Goal: Task Accomplishment & Management: Complete application form

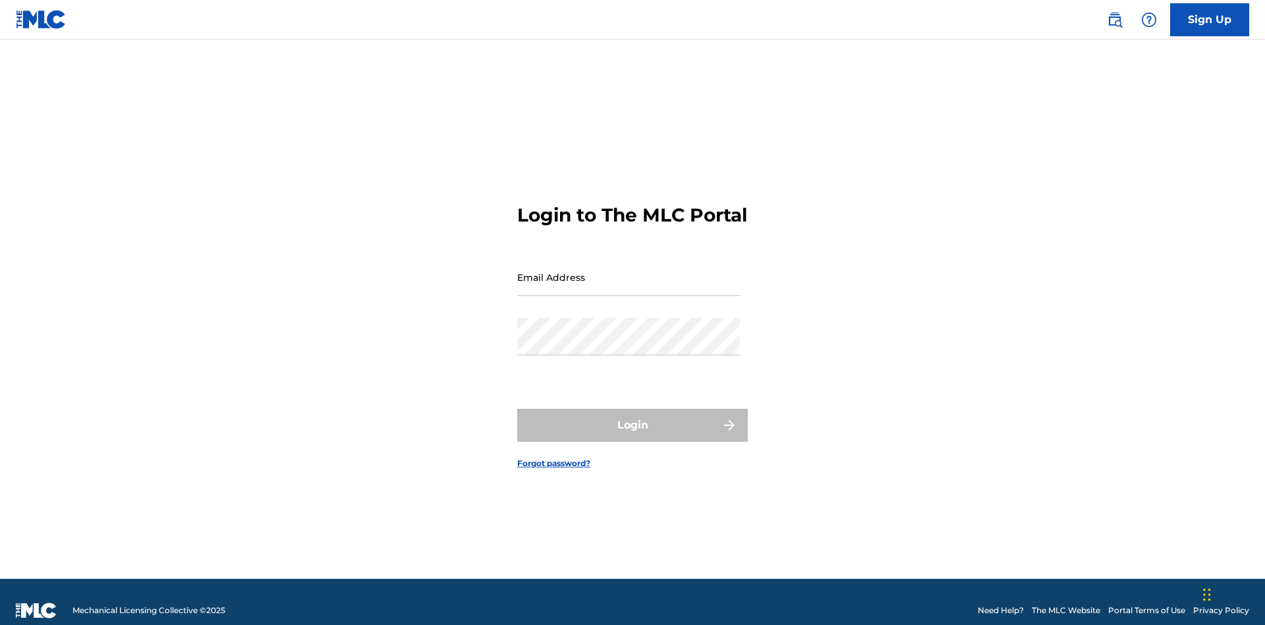
scroll to position [17, 0]
click at [629, 271] on input "Email Address" at bounding box center [628, 277] width 223 height 38
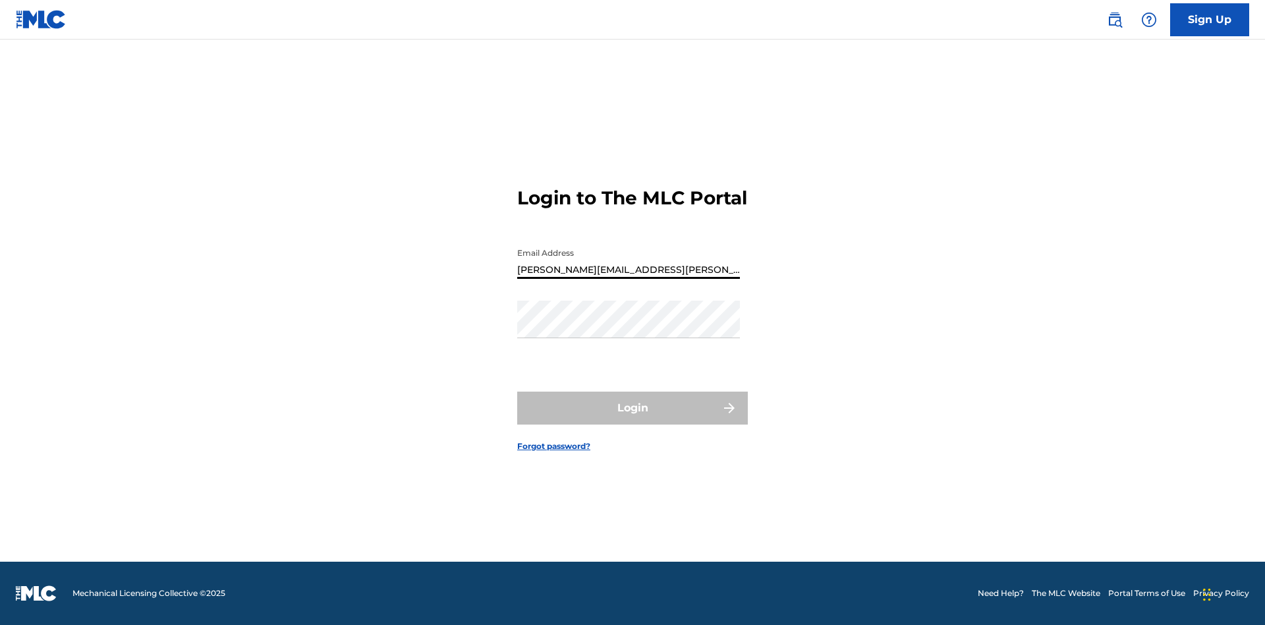
type input "Krystal.Ribble@themlc.com"
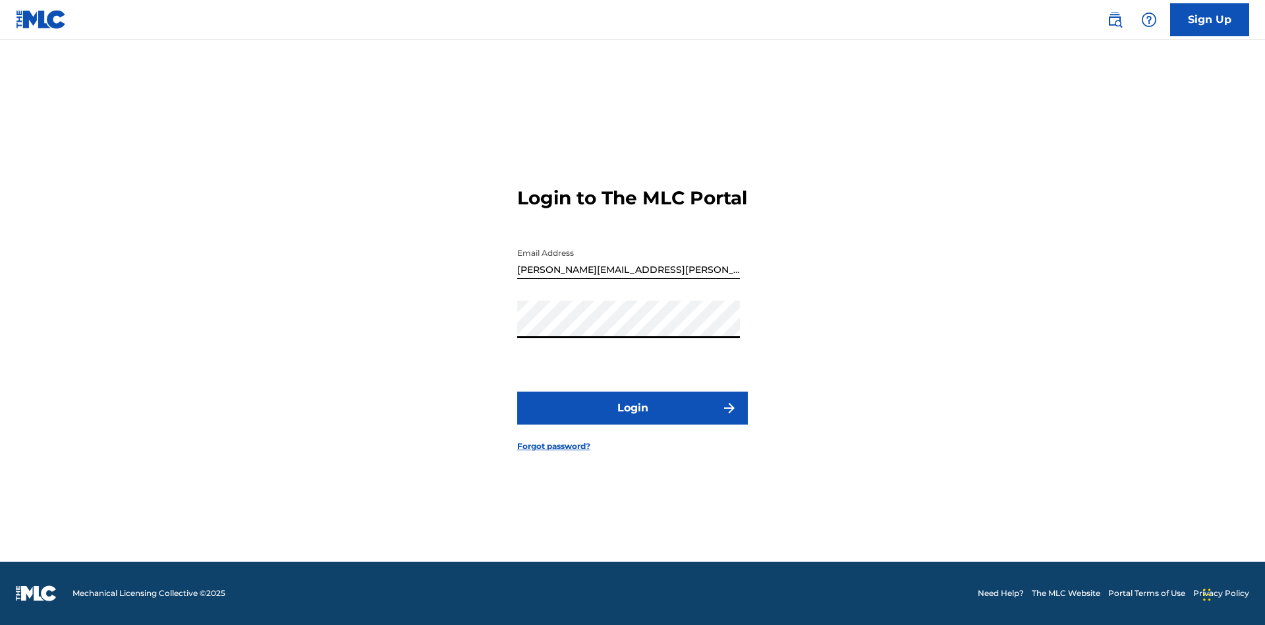
click at [633, 419] on button "Login" at bounding box center [632, 407] width 231 height 33
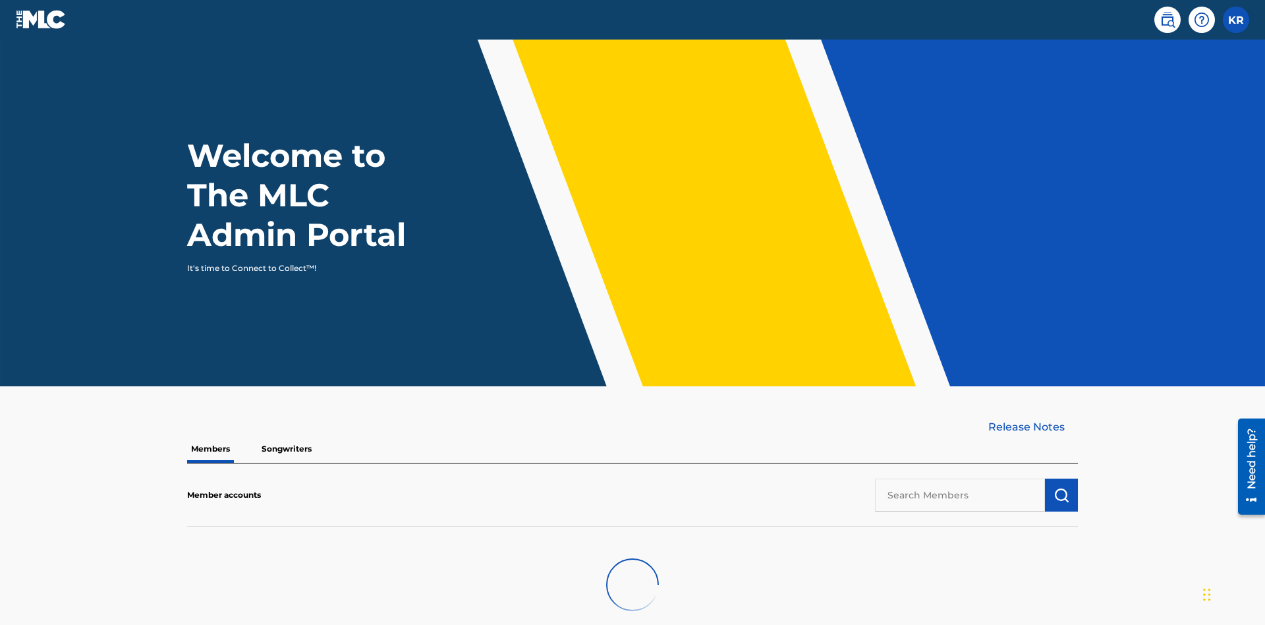
scroll to position [57, 0]
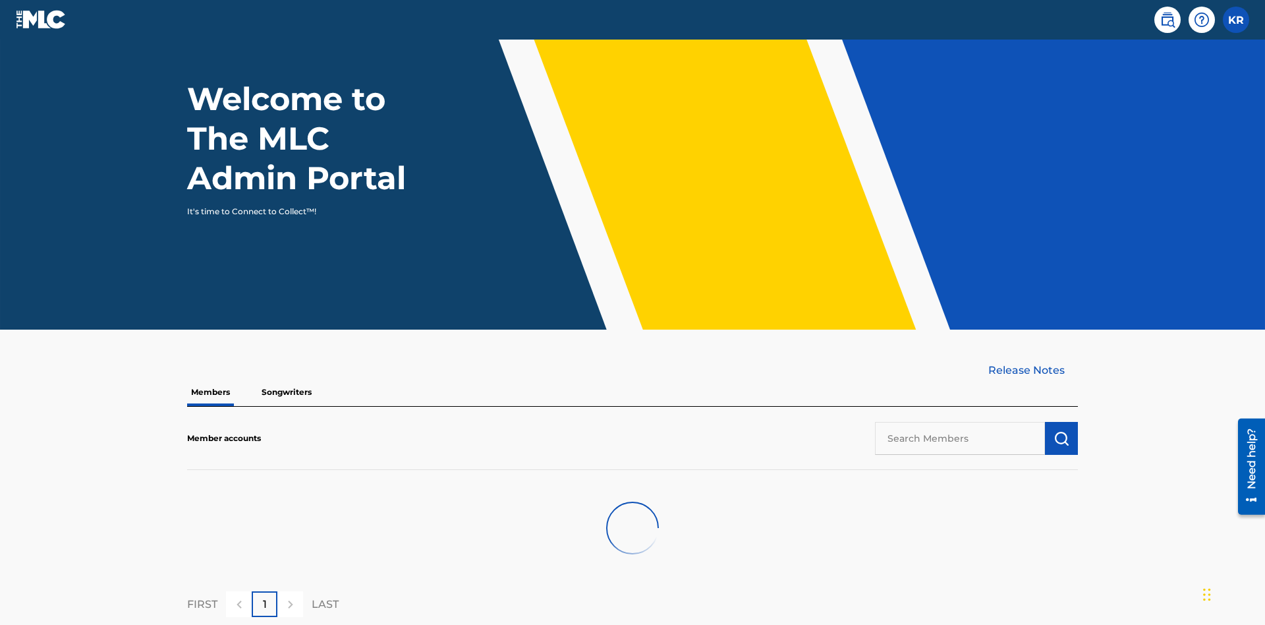
click at [1236, 19] on label at bounding box center [1236, 20] width 26 height 26
click at [1236, 20] on input "KR Krystal Ribble krystal.ribble@themlc.com Profile Log out" at bounding box center [1236, 20] width 0 height 0
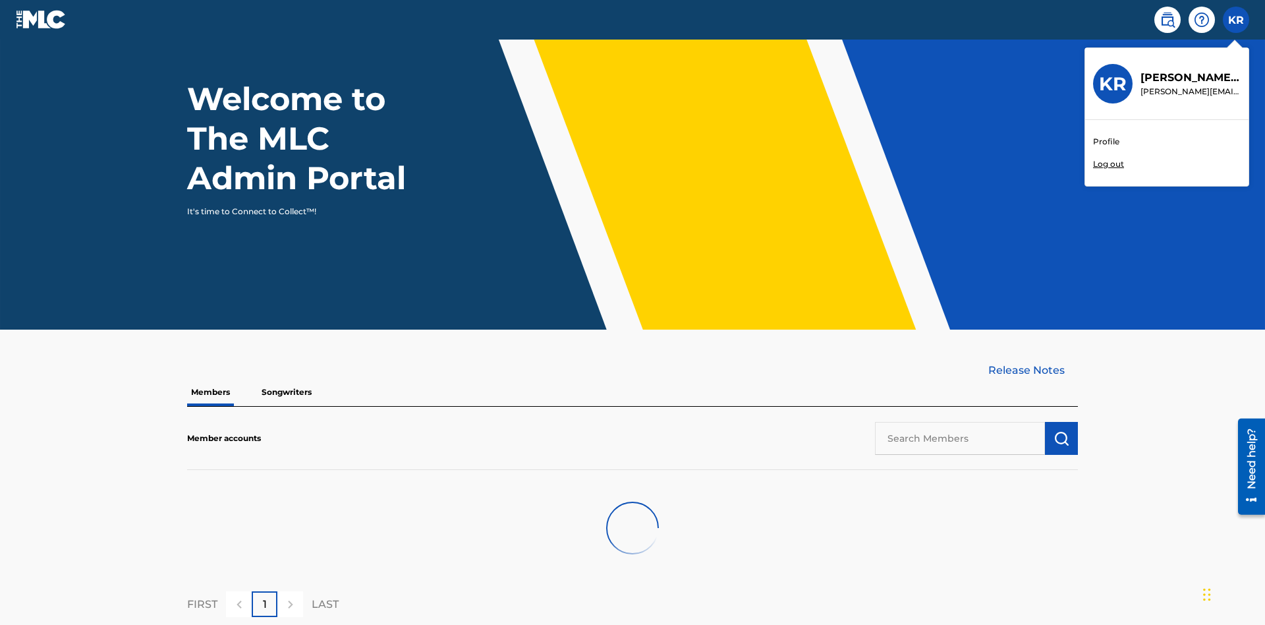
scroll to position [0, 0]
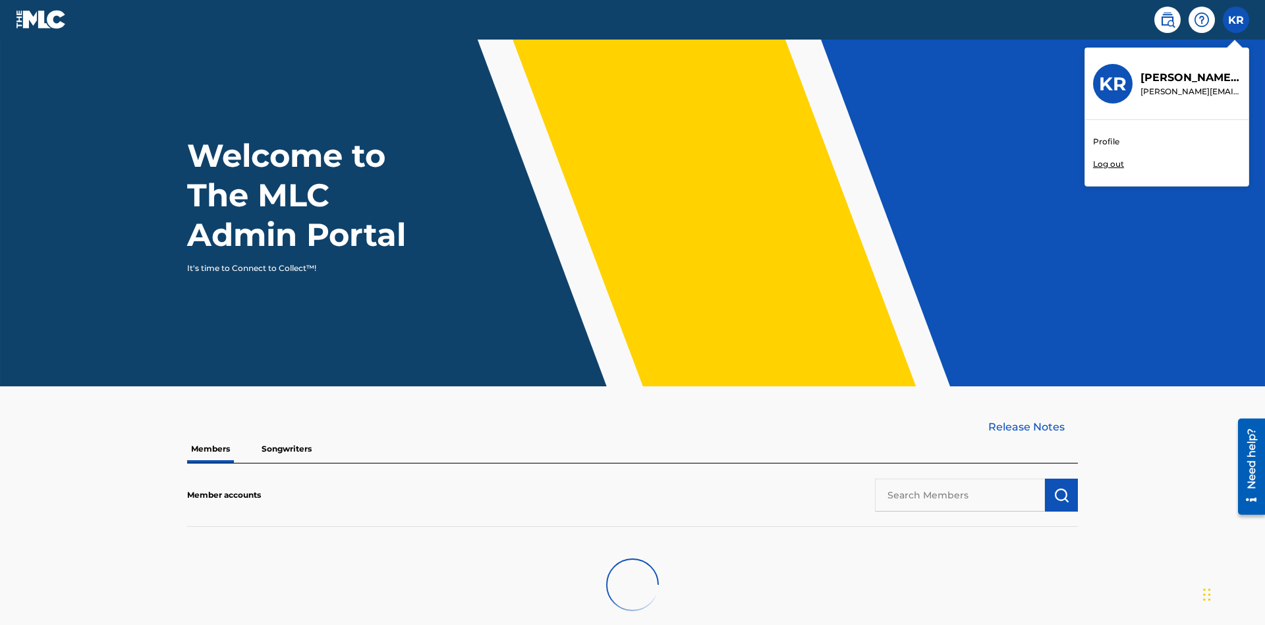
click at [1106, 142] on link "Profile" at bounding box center [1106, 142] width 26 height 12
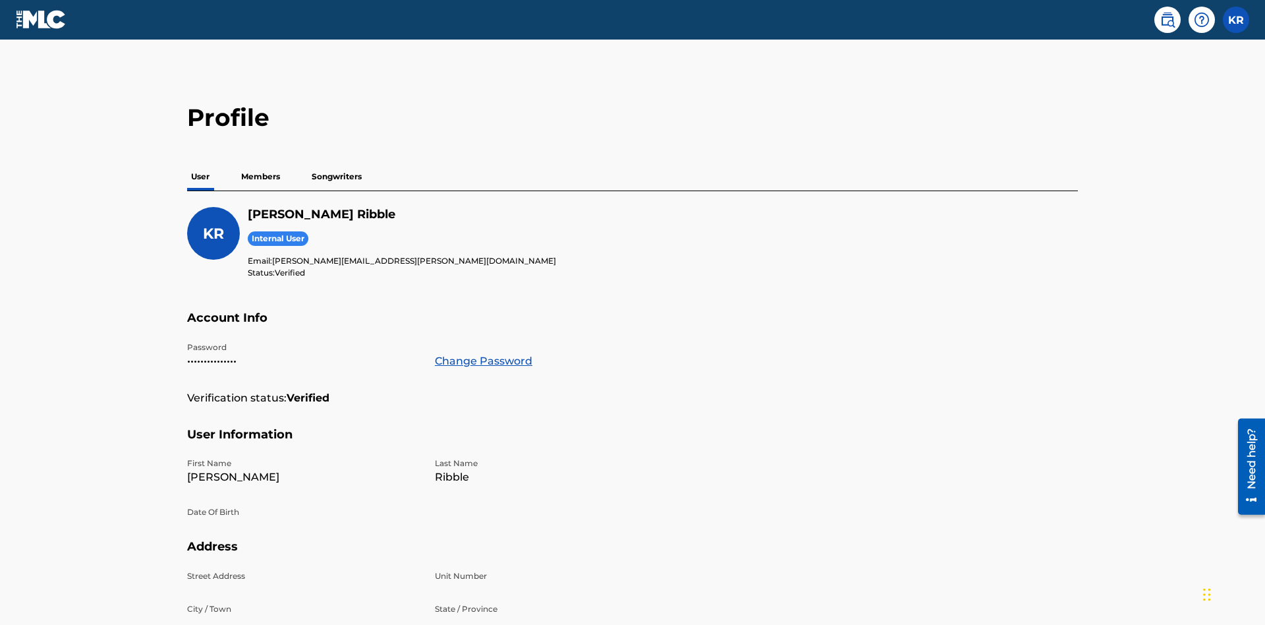
click at [261, 163] on p "Members" at bounding box center [260, 177] width 47 height 28
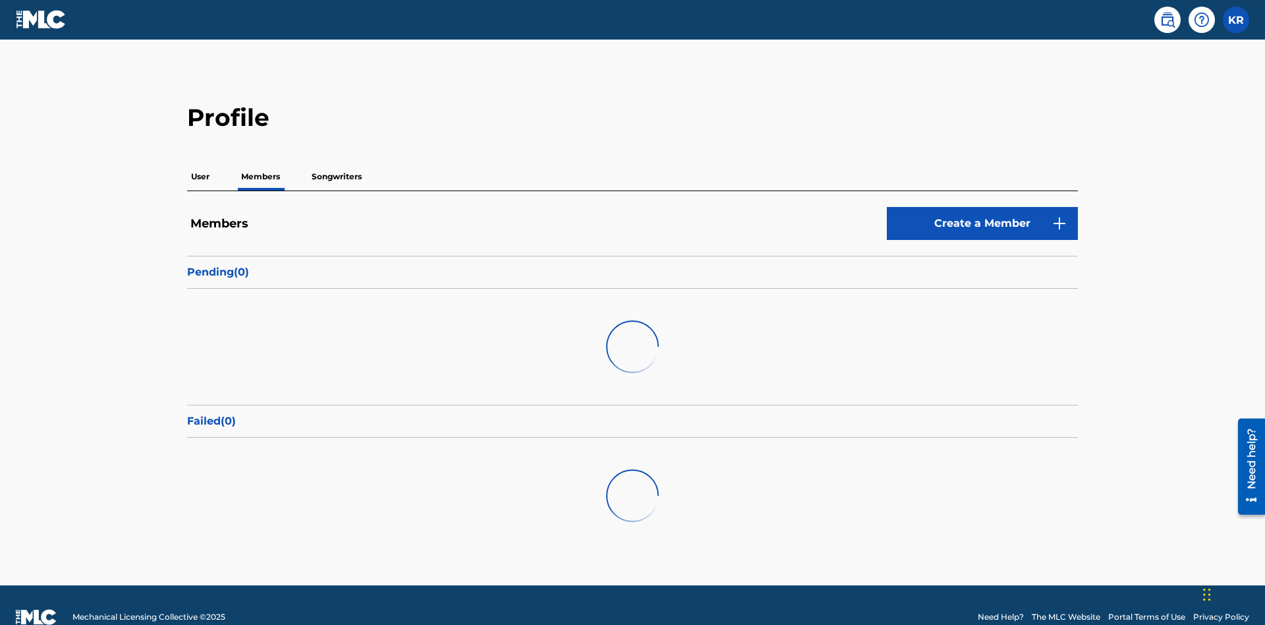
click at [983, 207] on link "Create a Member" at bounding box center [982, 223] width 191 height 33
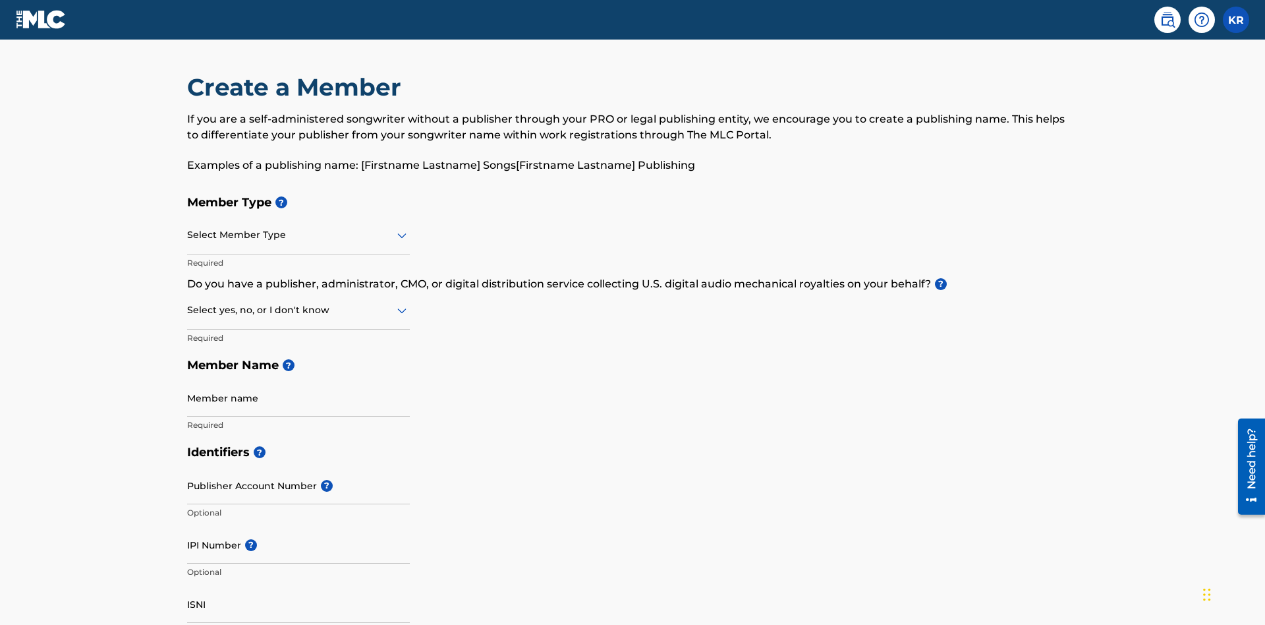
click at [188, 228] on input "text" at bounding box center [188, 235] width 3 height 14
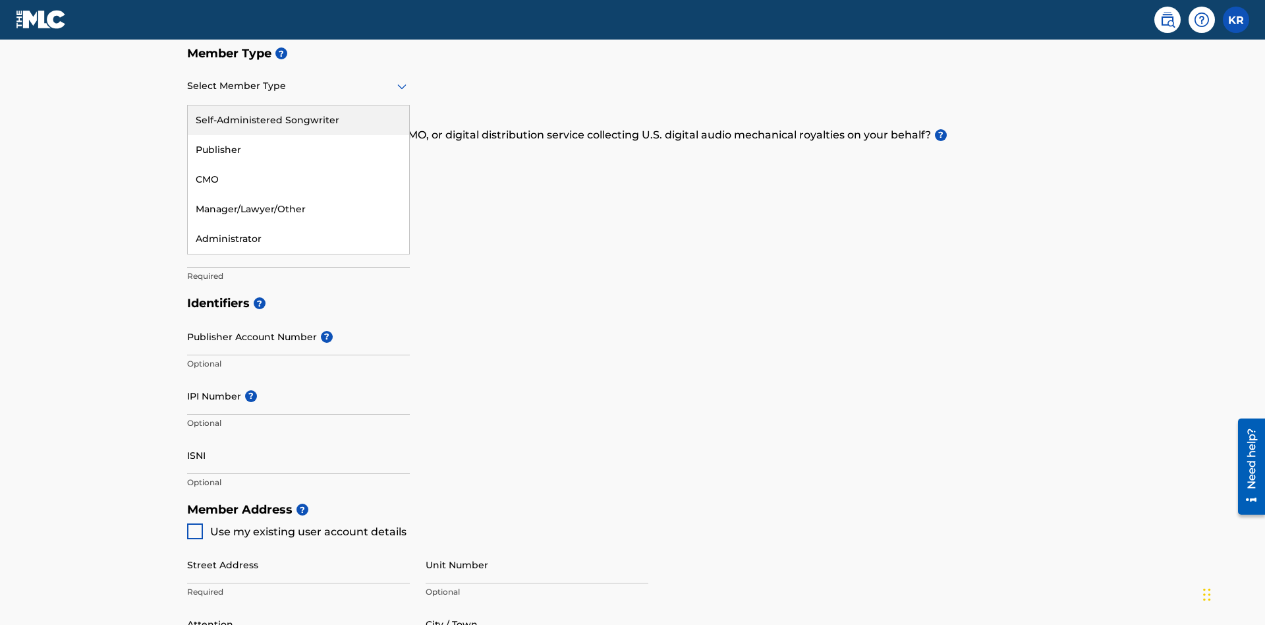
click at [299, 120] on div "Self-Administered Songwriter" at bounding box center [298, 120] width 221 height 30
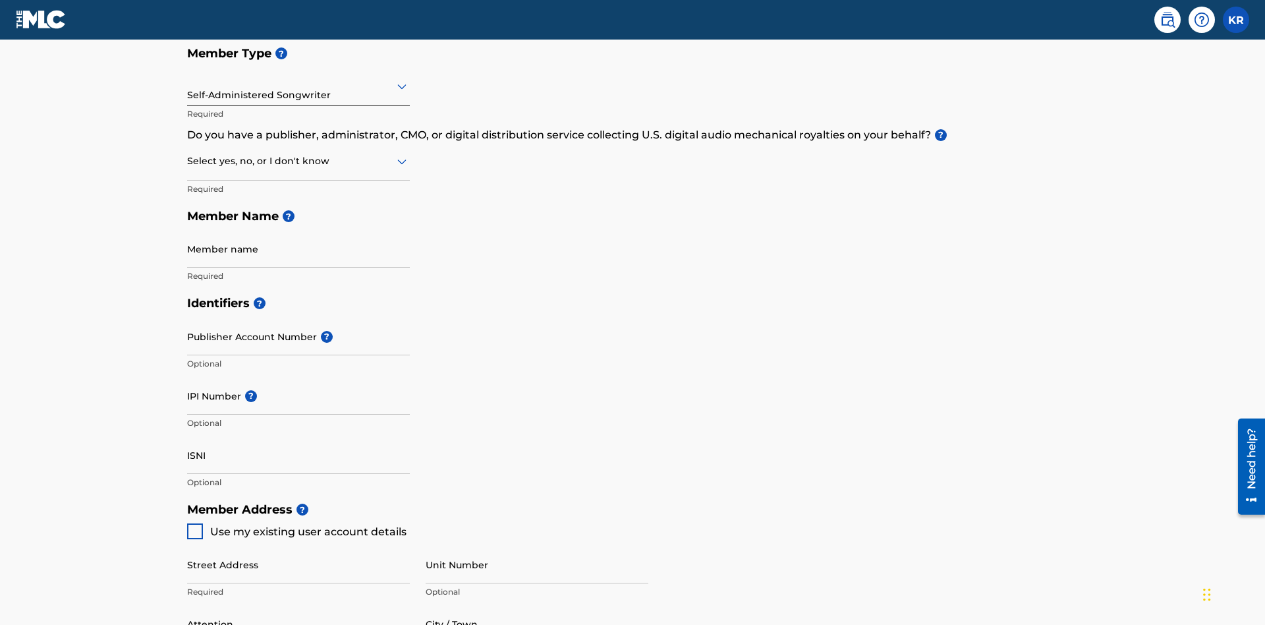
click at [188, 154] on input "text" at bounding box center [188, 161] width 3 height 14
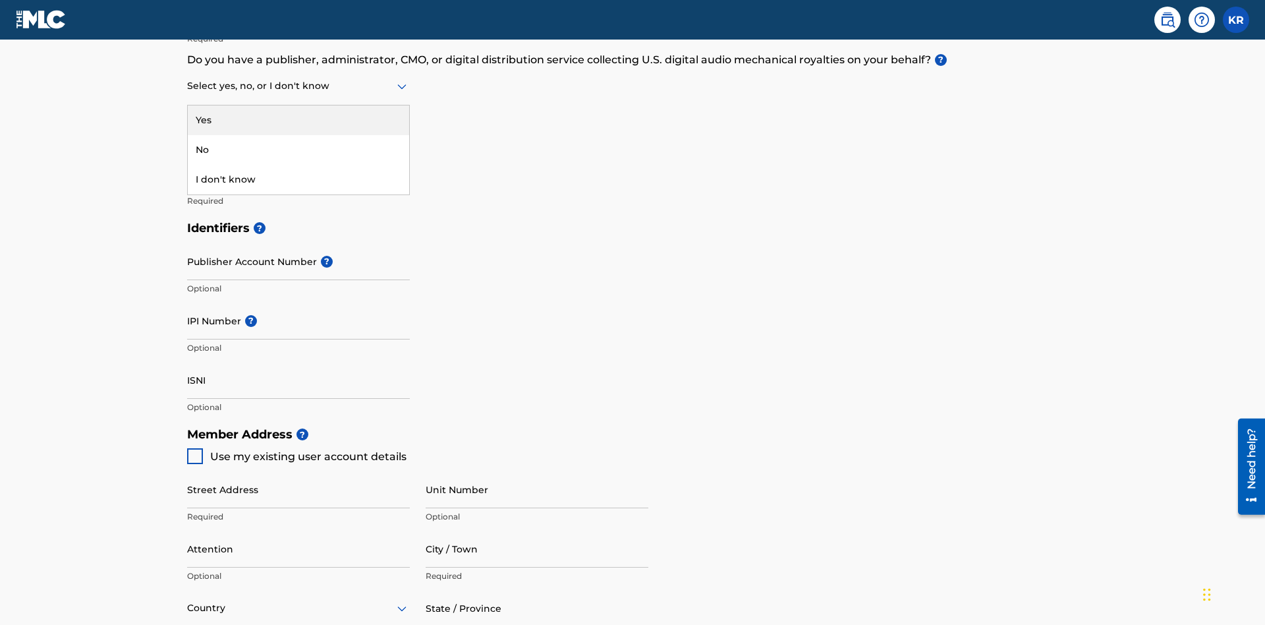
click at [299, 150] on div "No" at bounding box center [298, 150] width 221 height 30
click at [299, 155] on input "Member name" at bounding box center [298, 174] width 223 height 38
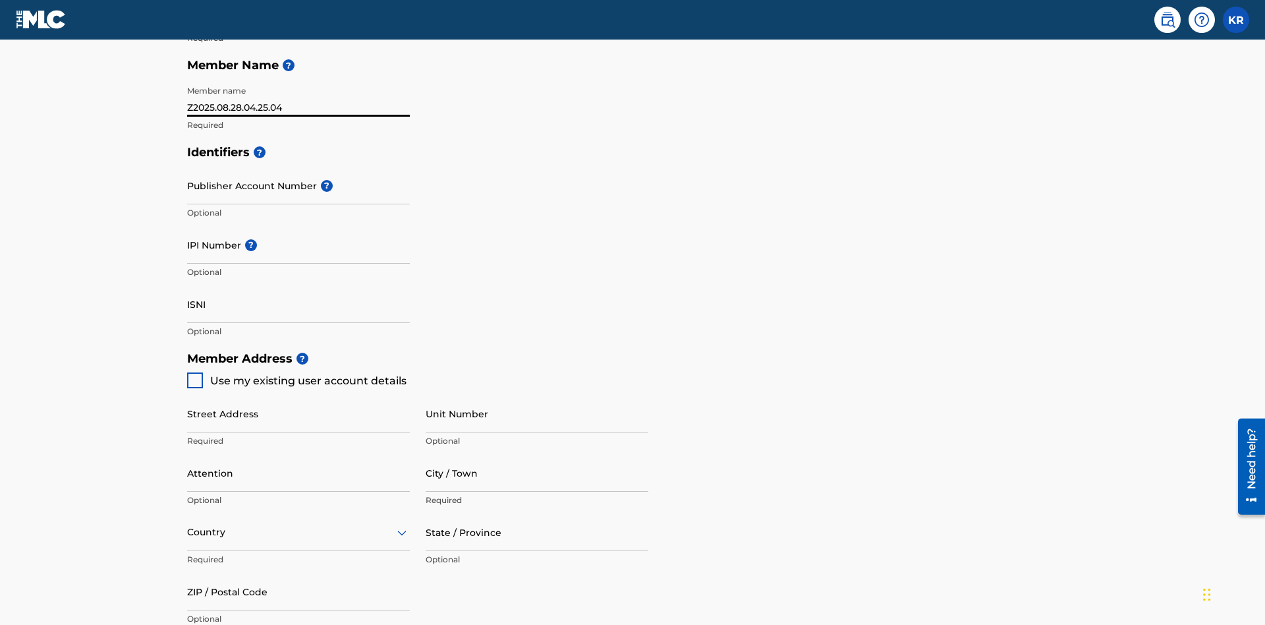
type input "Z2025.08.28.04.25.04"
click at [299, 395] on input "Street Address" at bounding box center [298, 414] width 223 height 38
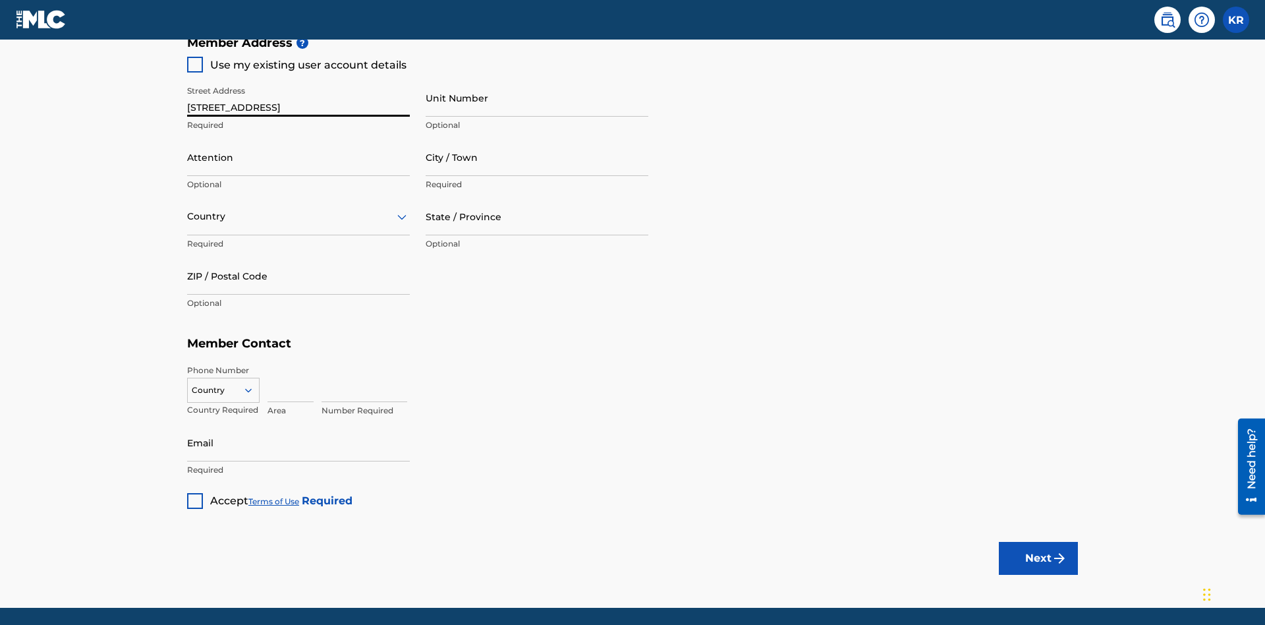
type input "123 Main St"
click at [537, 98] on input "Unit Number" at bounding box center [537, 98] width 223 height 38
type input "Unit A"
click at [299, 138] on input "Attention" at bounding box center [298, 157] width 223 height 38
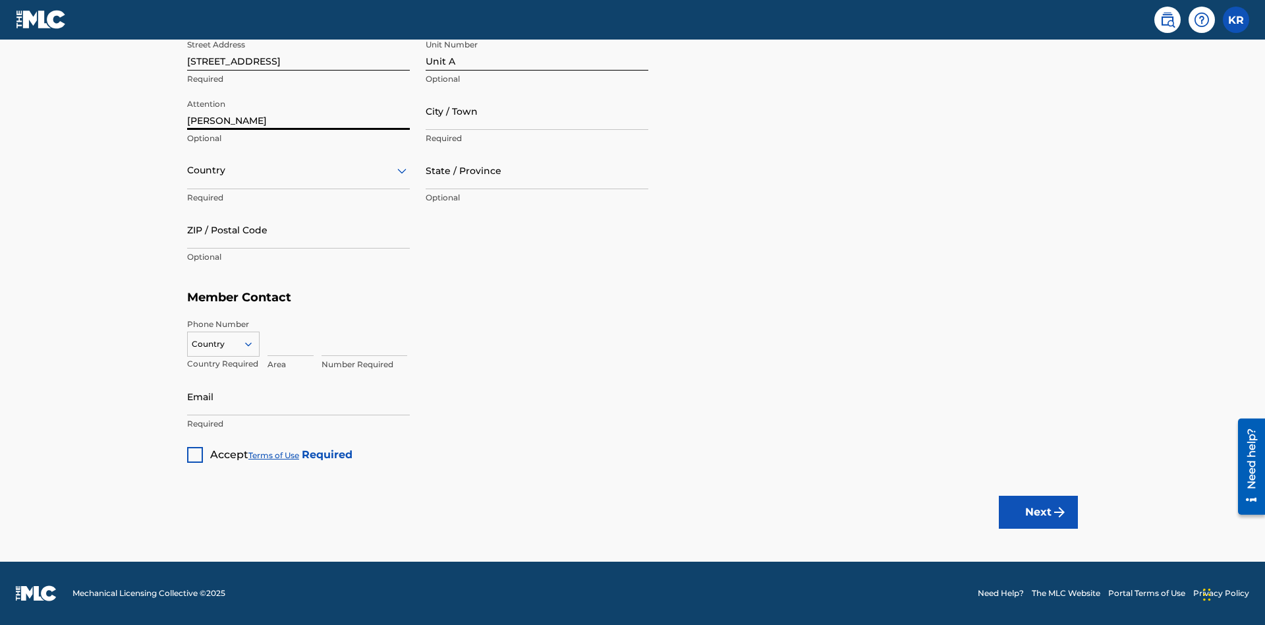
type input "Steve"
click at [537, 111] on input "City / Town" at bounding box center [537, 111] width 223 height 38
type input "London"
click at [188, 170] on input "text" at bounding box center [188, 170] width 3 height 14
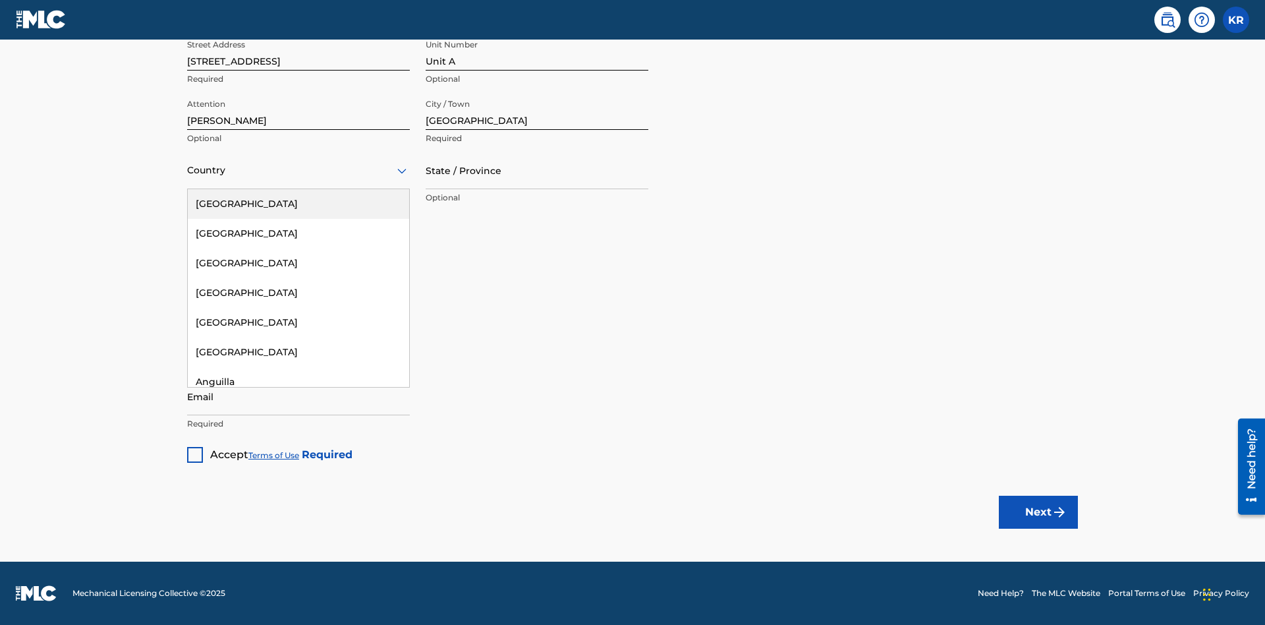
click at [299, 204] on div "United States" at bounding box center [298, 204] width 221 height 30
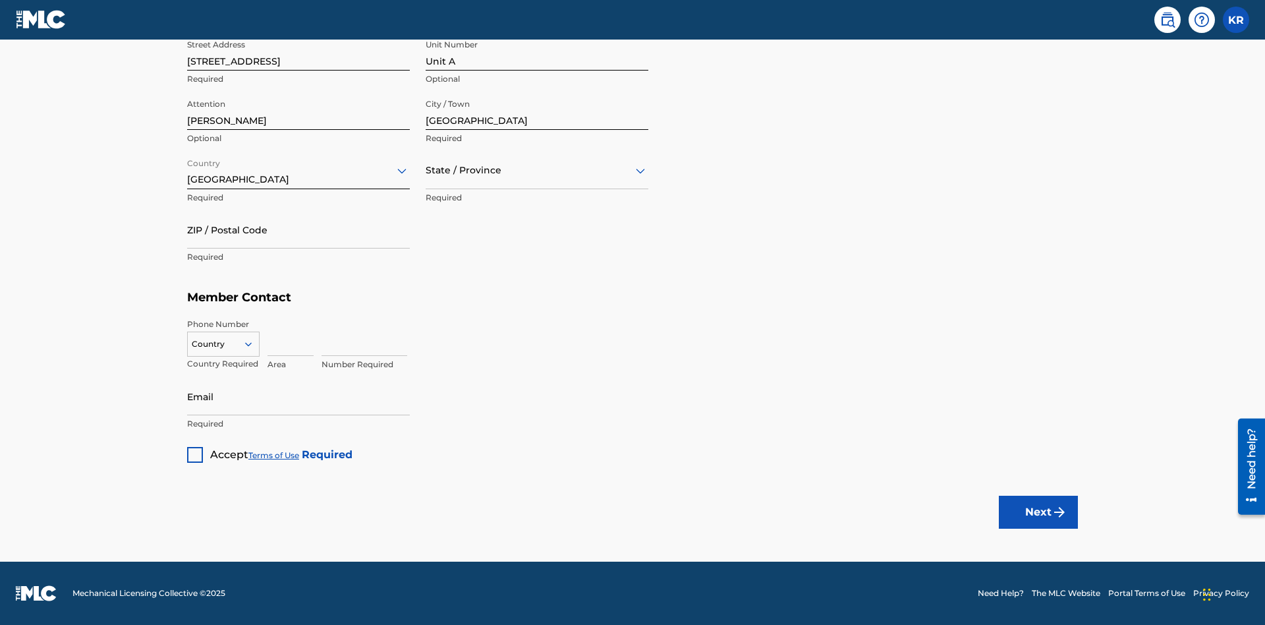
click at [426, 170] on input "text" at bounding box center [427, 170] width 3 height 14
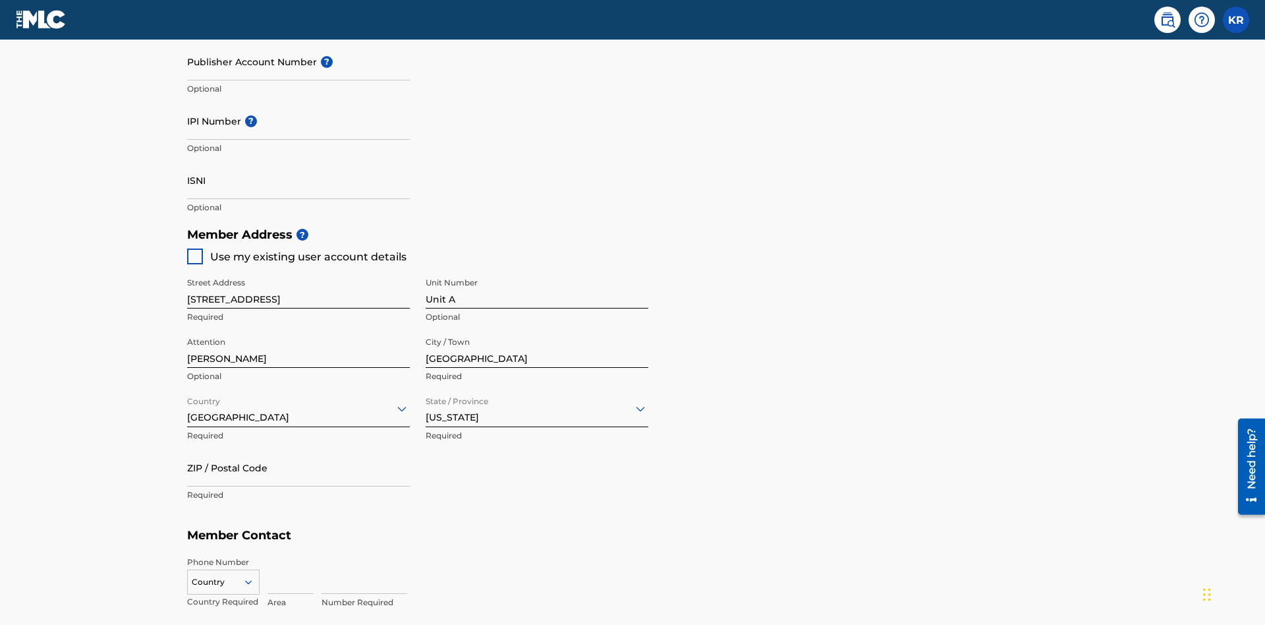
click at [299, 449] on input "ZIP / Postal Code" at bounding box center [298, 468] width 223 height 38
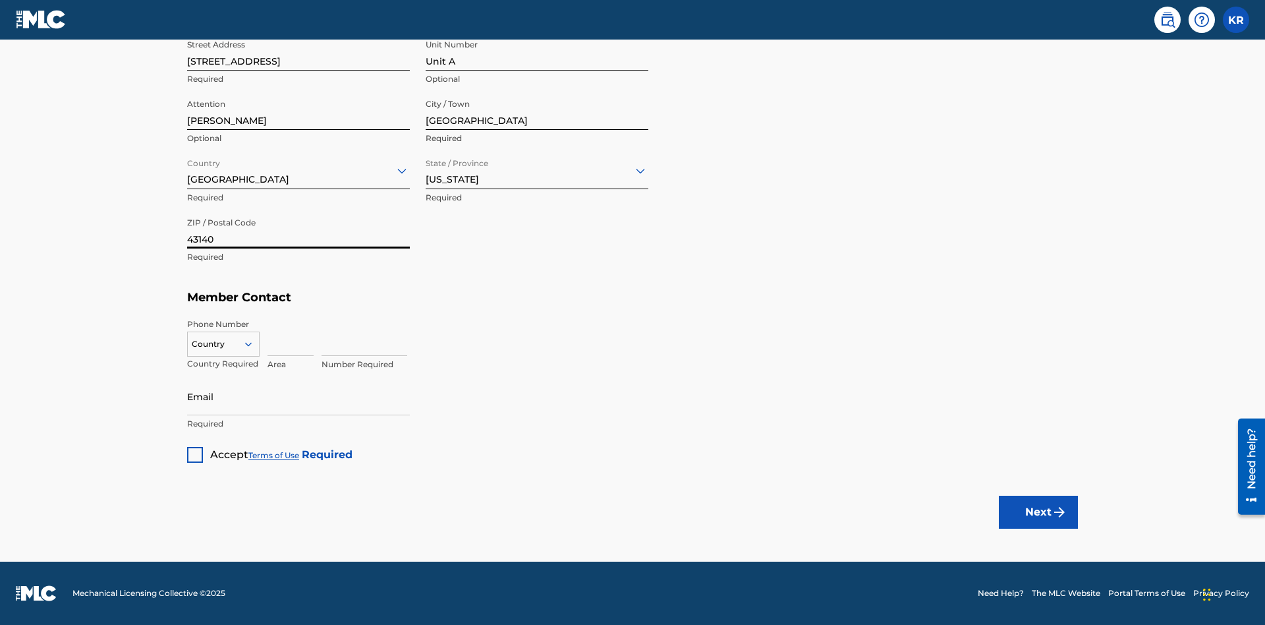
type input "43140"
click at [254, 343] on icon at bounding box center [249, 344] width 12 height 12
click at [223, 364] on div "US, CA +1" at bounding box center [223, 376] width 71 height 51
click at [291, 337] on input at bounding box center [291, 337] width 46 height 38
type input "740"
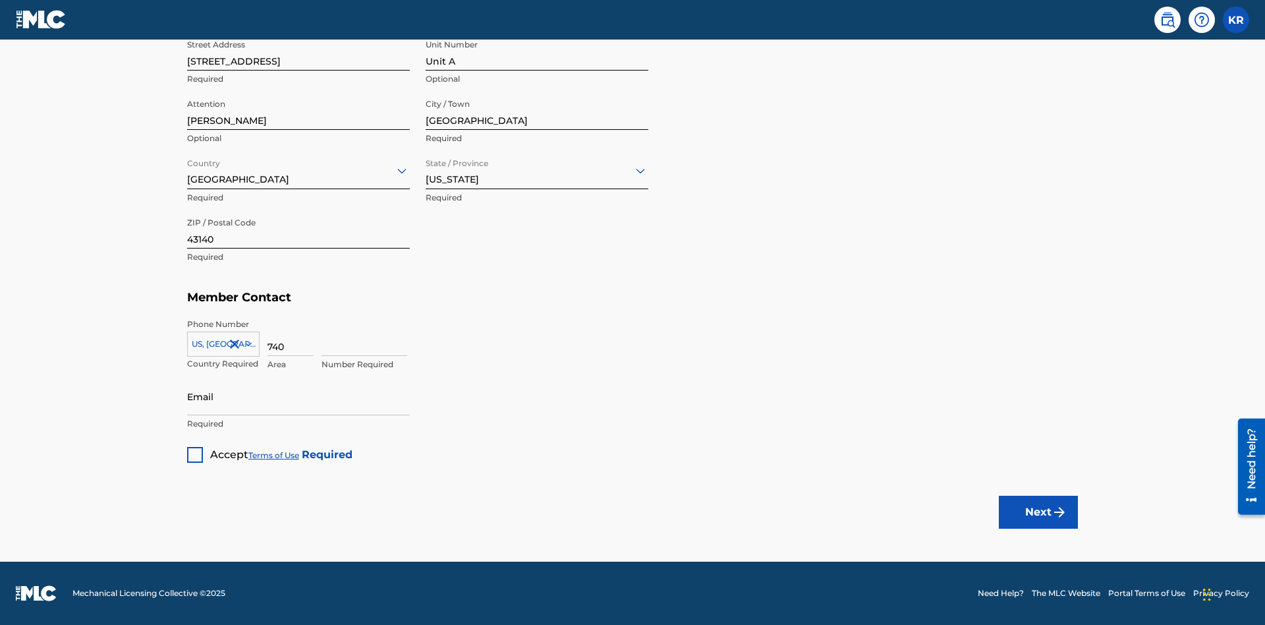
click at [364, 337] on input at bounding box center [365, 337] width 86 height 38
type input "8675309"
click at [299, 396] on input "Email" at bounding box center [298, 397] width 223 height 38
type input "SteveMiller@email.com"
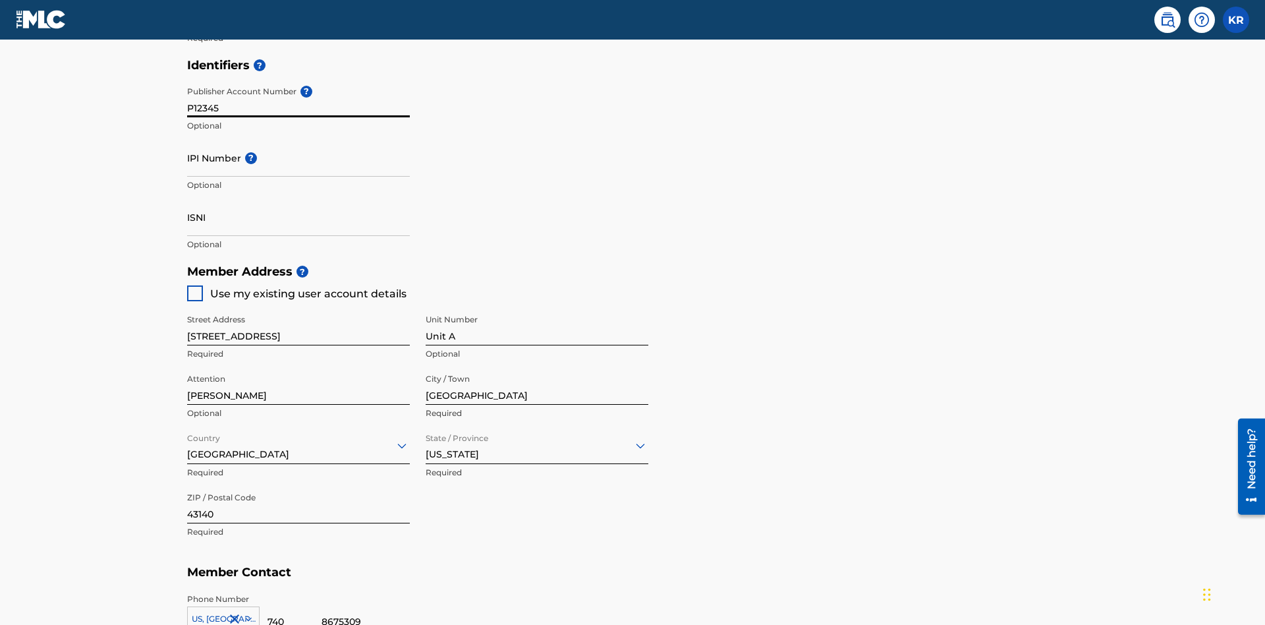
type input "P12345"
click at [299, 139] on input "IPI Number ?" at bounding box center [298, 158] width 223 height 38
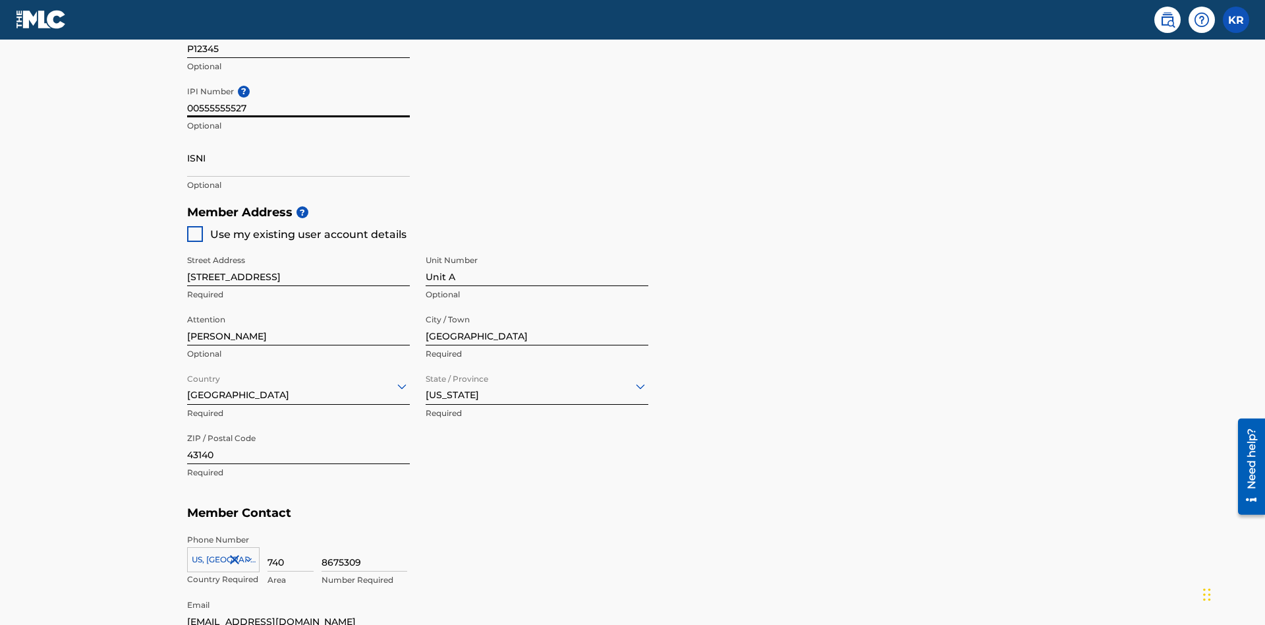
type input "00555555527"
click at [299, 139] on input "ISNI" at bounding box center [298, 158] width 223 height 38
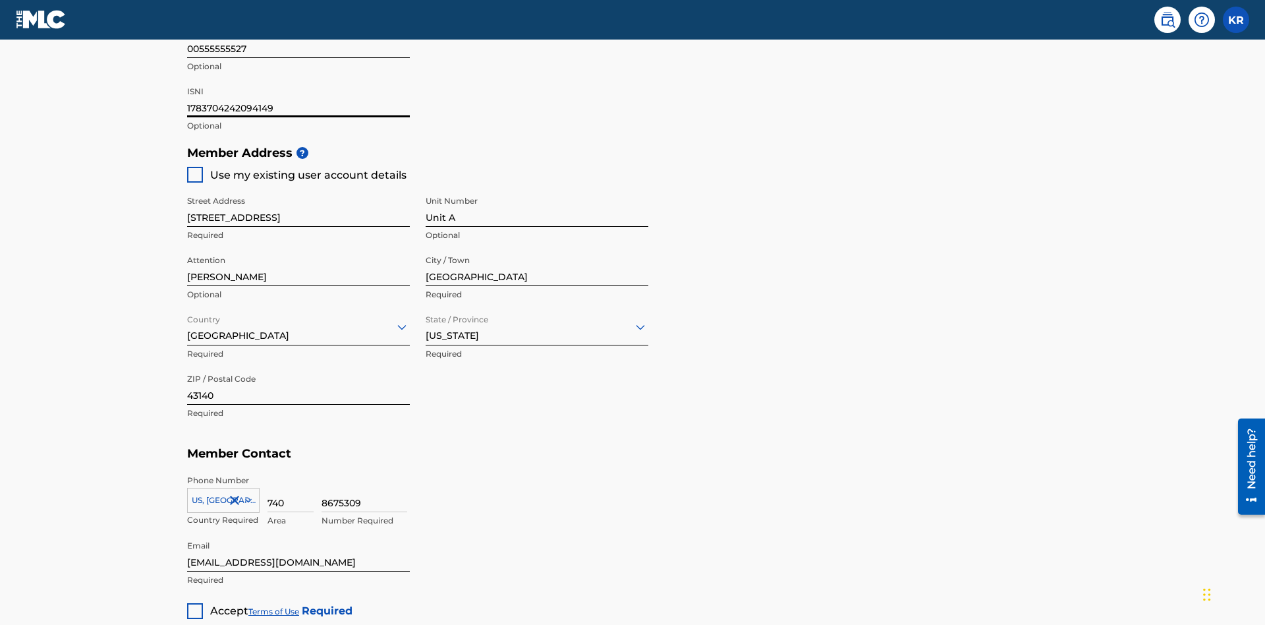
type input "1783704242094149"
click at [195, 603] on div at bounding box center [195, 611] width 16 height 16
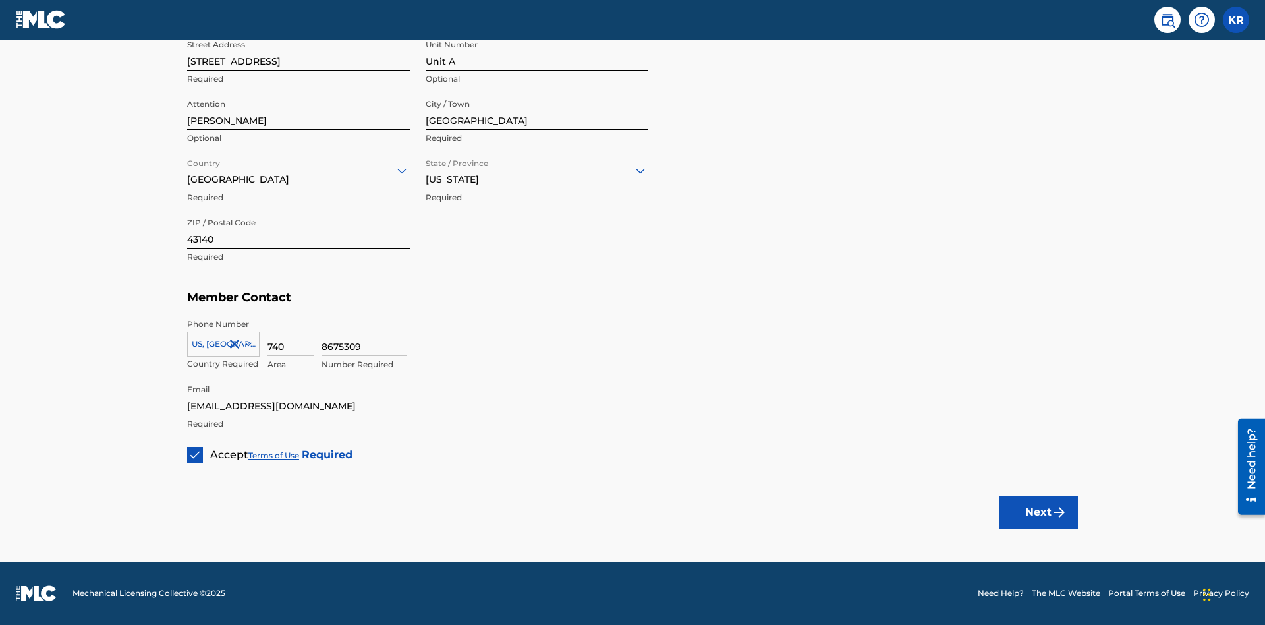
click at [1039, 511] on button "Next" at bounding box center [1038, 512] width 79 height 33
